Goal: Share content: Share content

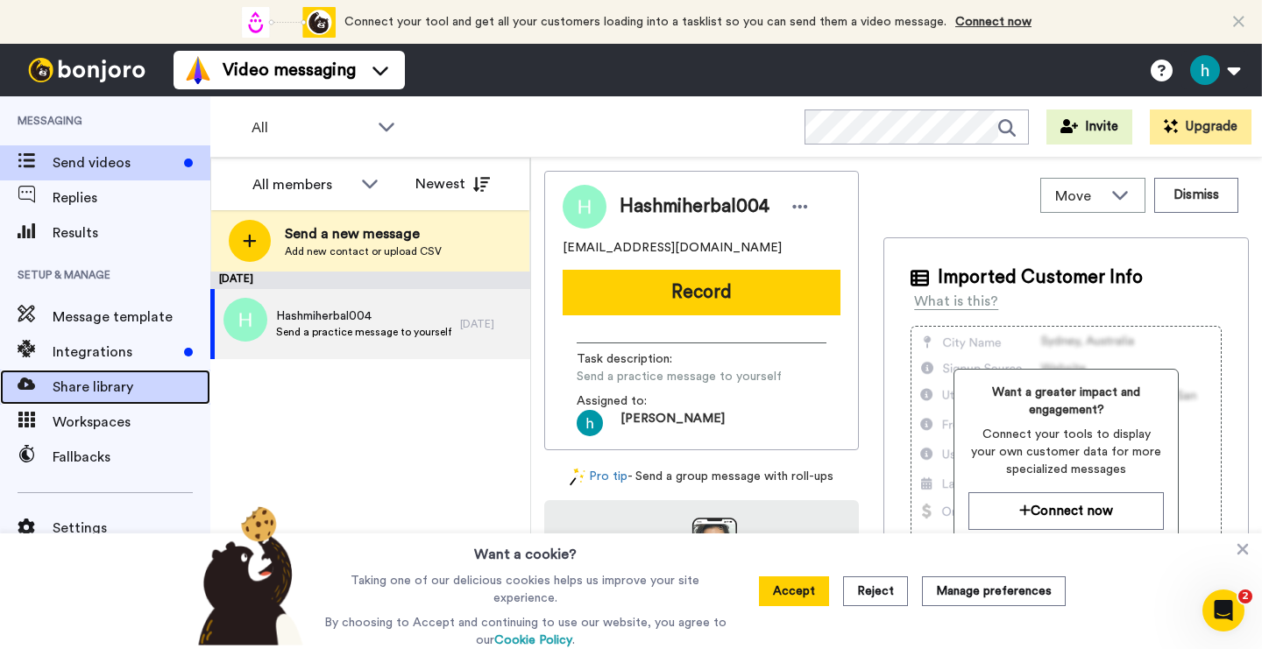
click at [98, 392] on span "Share library" at bounding box center [132, 387] width 158 height 21
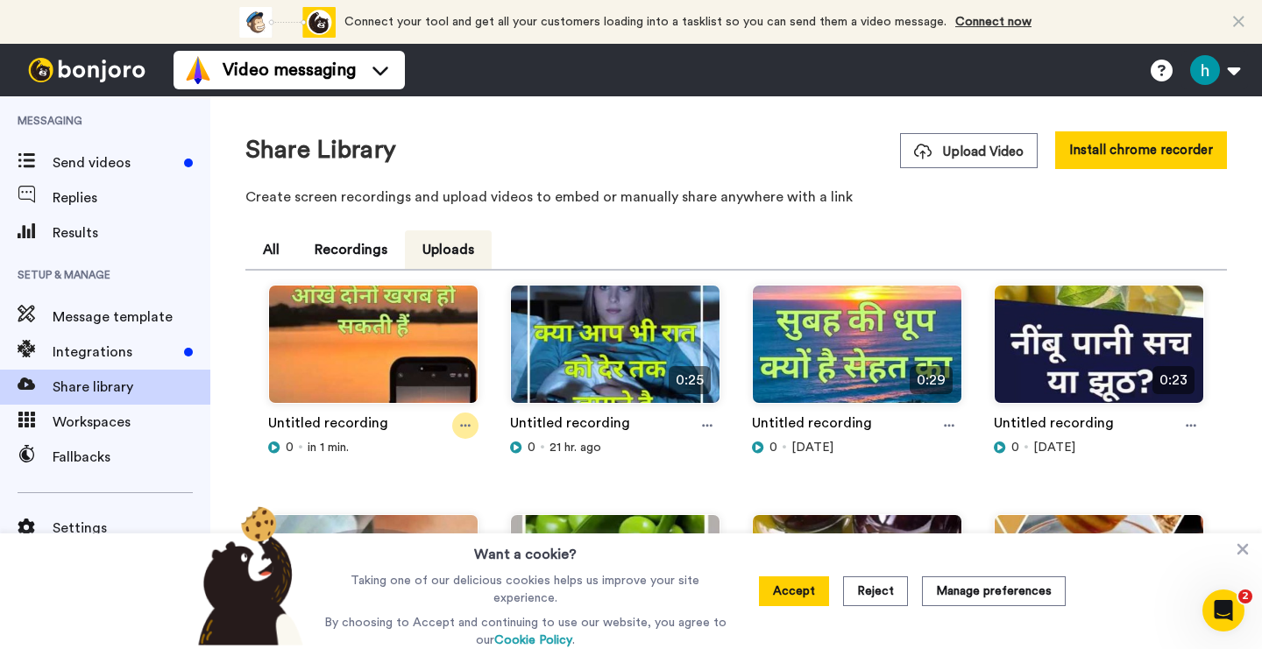
click at [471, 429] on div at bounding box center [465, 426] width 26 height 26
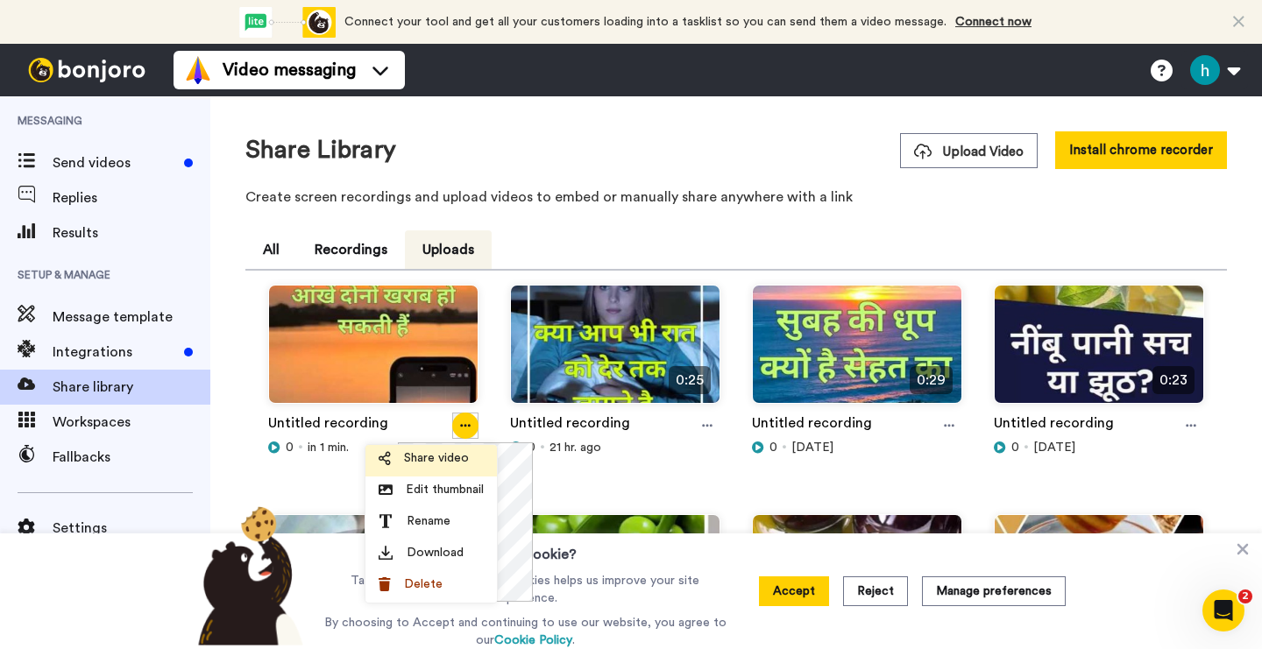
click at [443, 457] on span "Share video" at bounding box center [436, 459] width 65 height 18
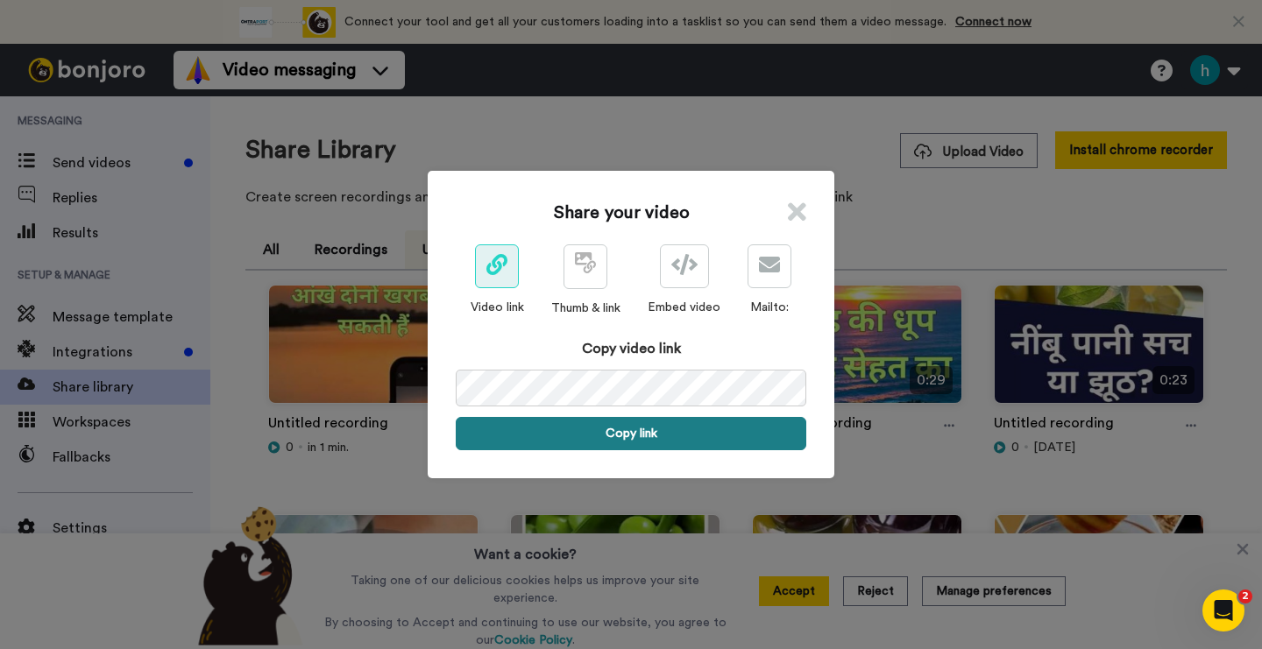
click at [629, 436] on button "Copy link" at bounding box center [631, 433] width 351 height 33
